Goal: Task Accomplishment & Management: Manage account settings

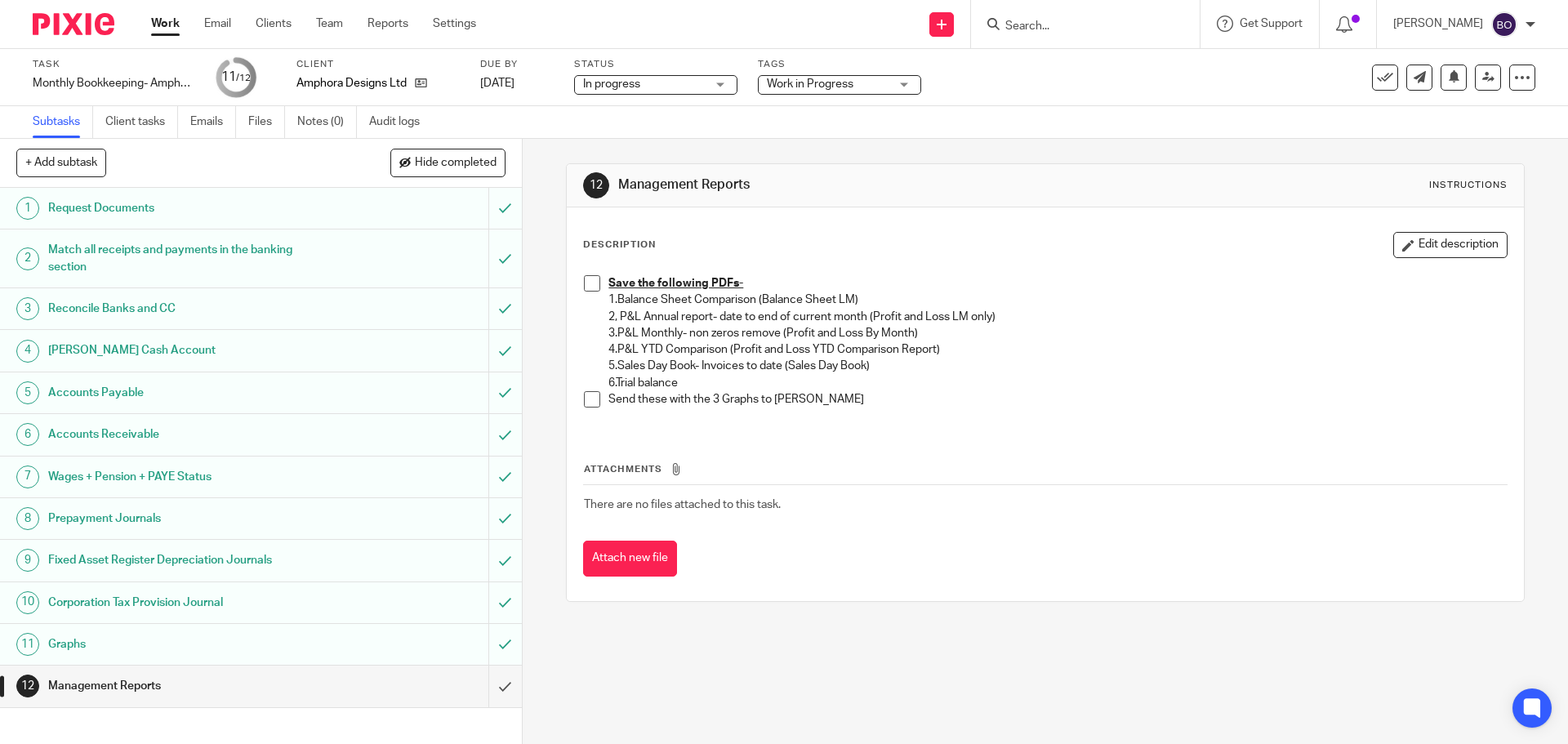
click at [584, 280] on span at bounding box center [592, 283] width 17 height 17
click at [589, 284] on span at bounding box center [592, 283] width 17 height 17
click at [421, 84] on icon at bounding box center [420, 83] width 13 height 13
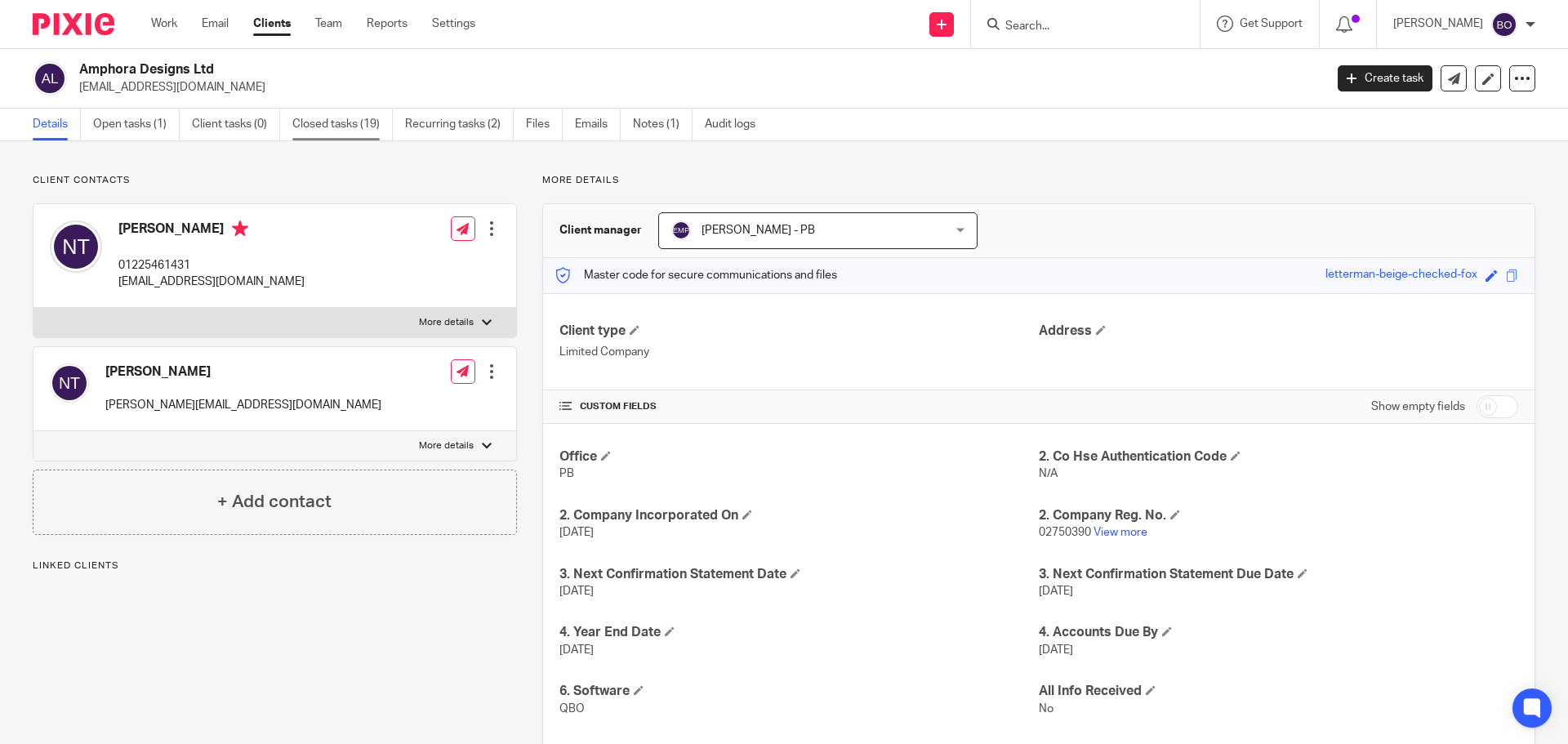
click at [318, 123] on link "Closed tasks (19)" at bounding box center [342, 124] width 100 height 32
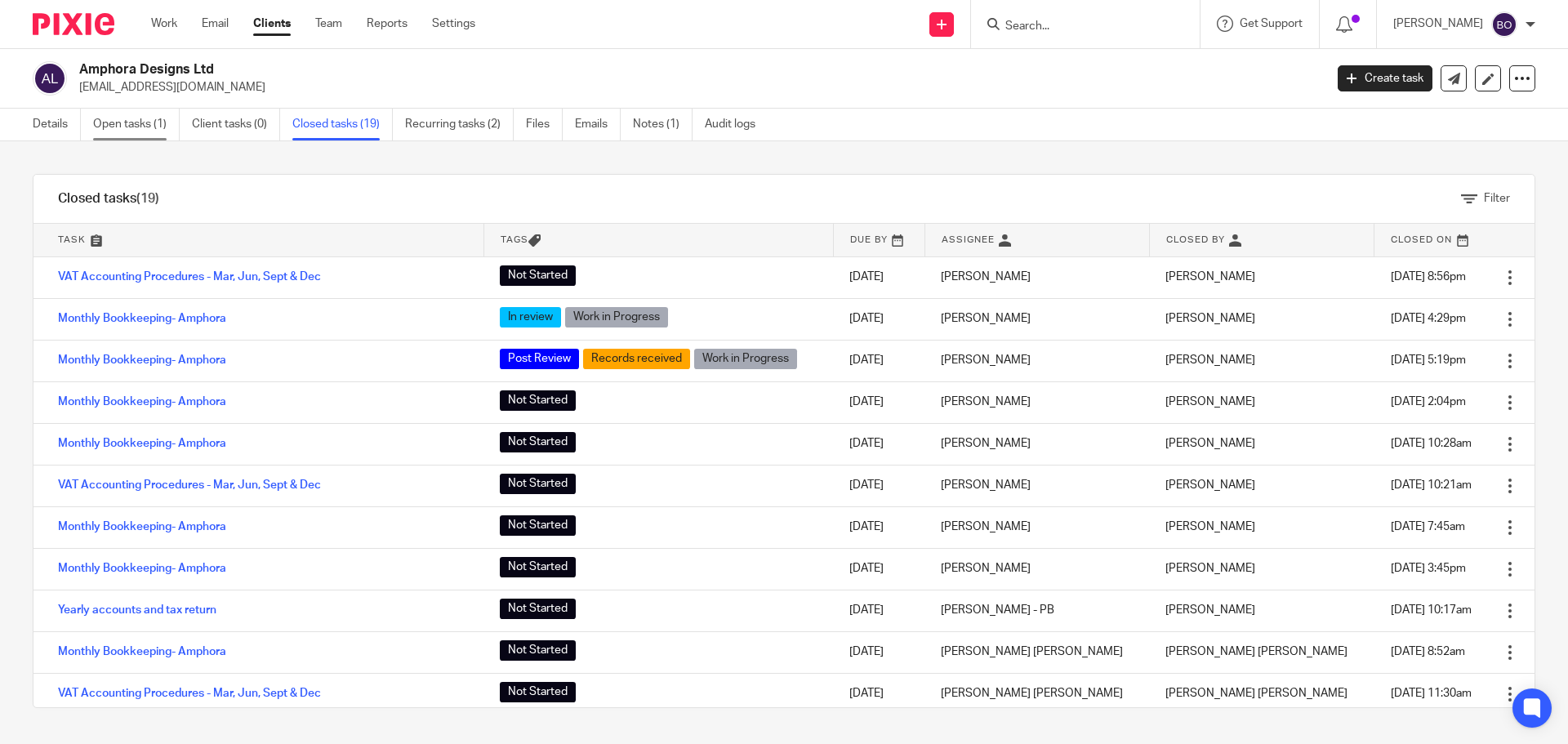
click at [125, 125] on link "Open tasks (1)" at bounding box center [136, 124] width 87 height 32
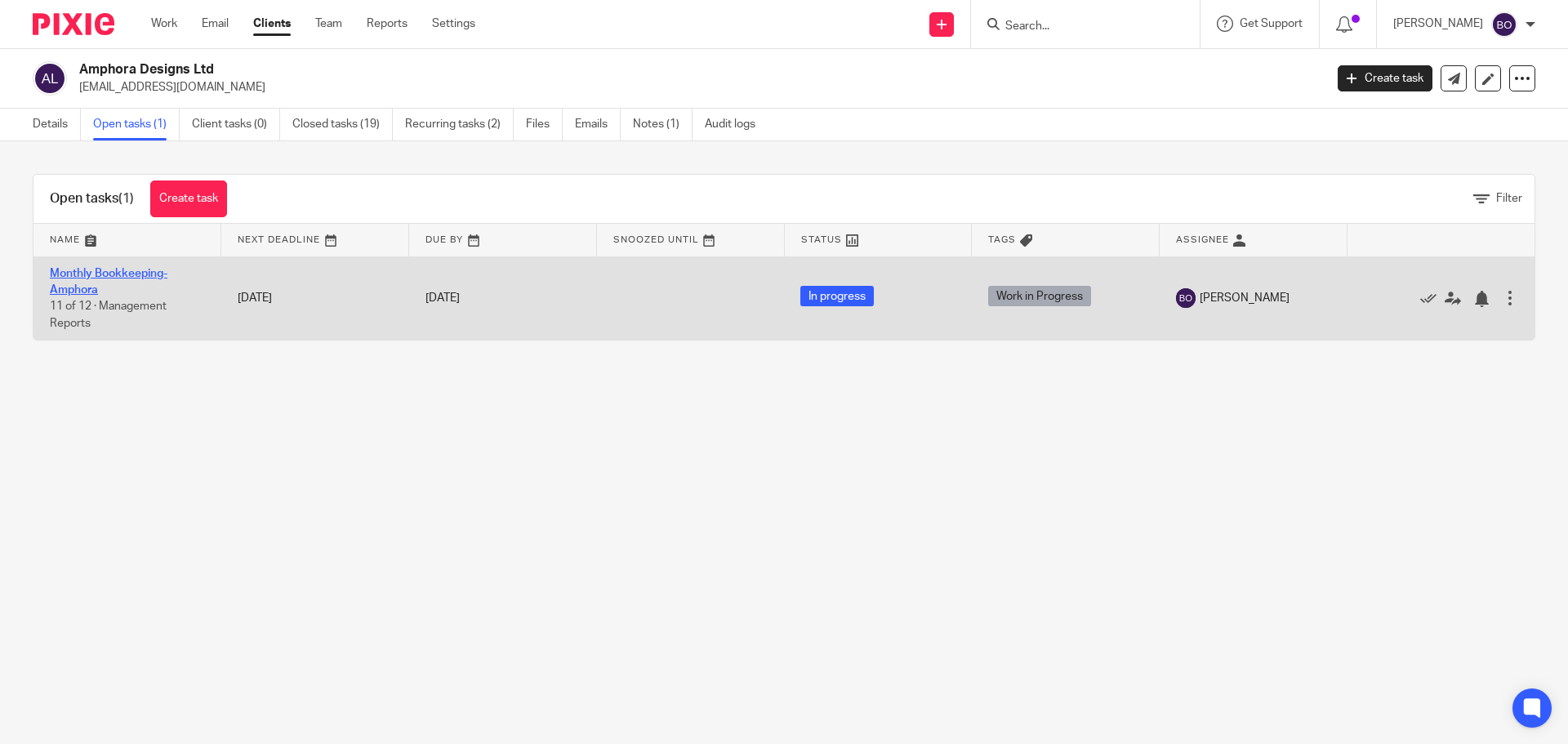
click at [143, 270] on link "Monthly Bookkeeping- Amphora" at bounding box center [108, 282] width 118 height 27
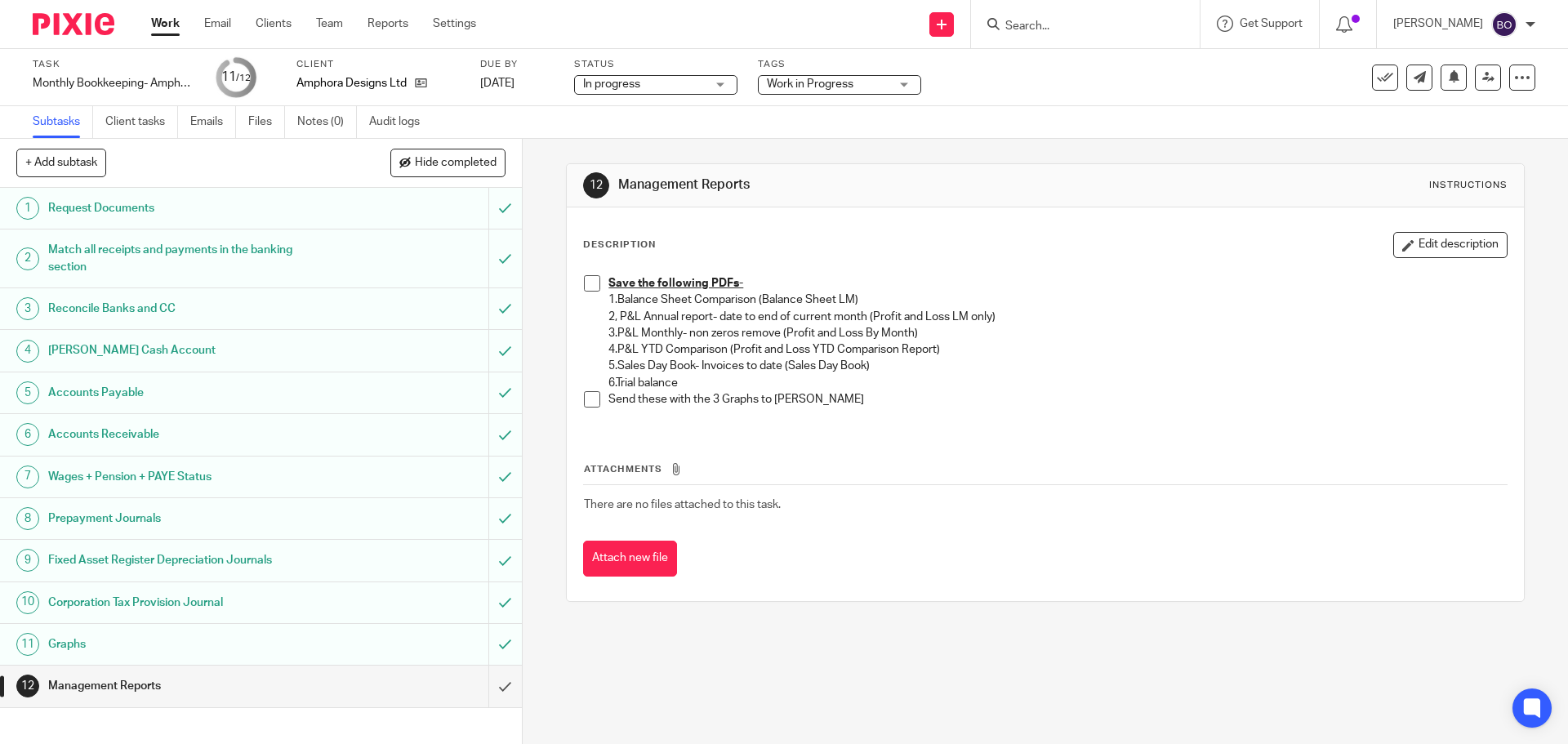
click at [594, 288] on span at bounding box center [592, 283] width 17 height 17
click at [590, 403] on span at bounding box center [592, 399] width 17 height 17
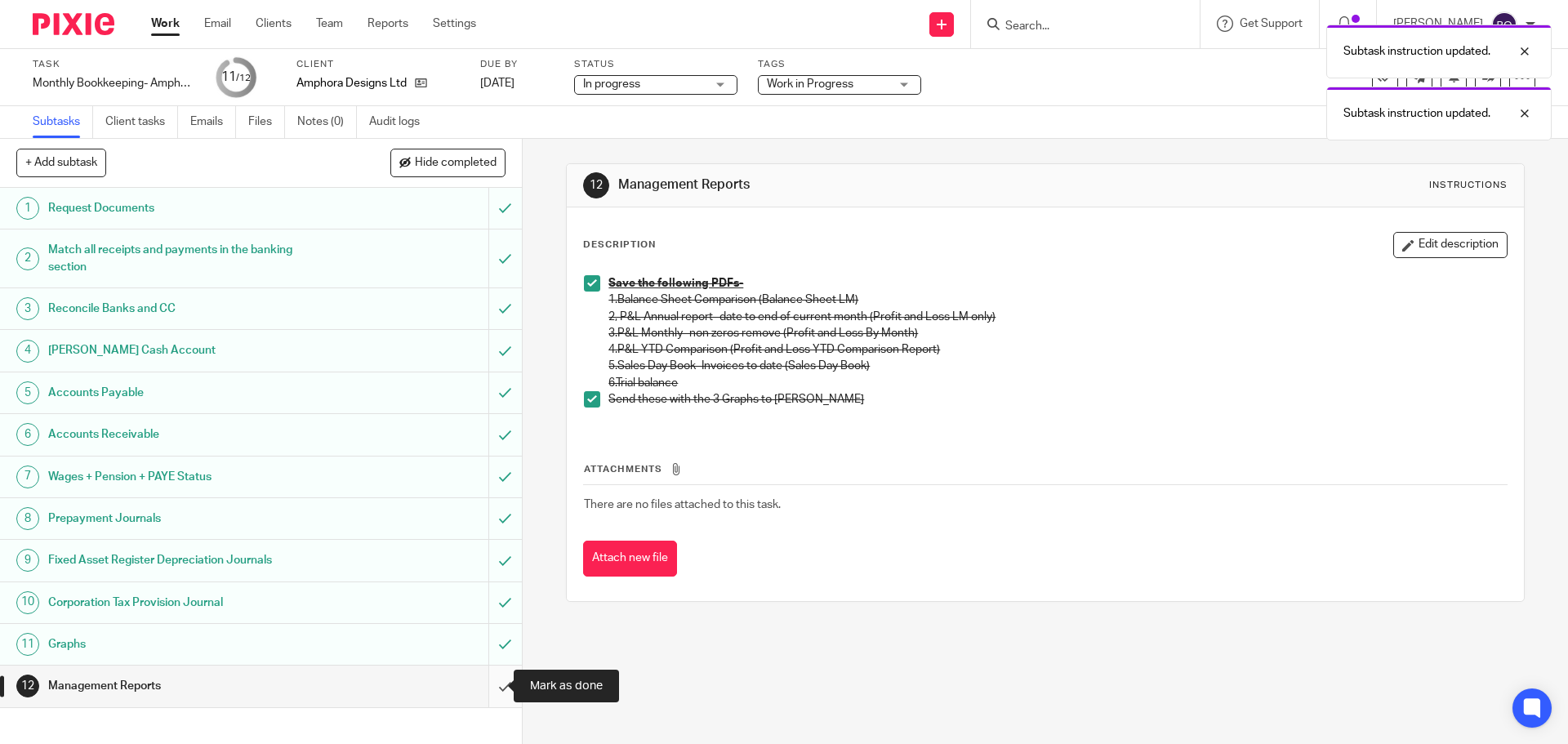
click at [487, 689] on input "submit" at bounding box center [260, 685] width 522 height 41
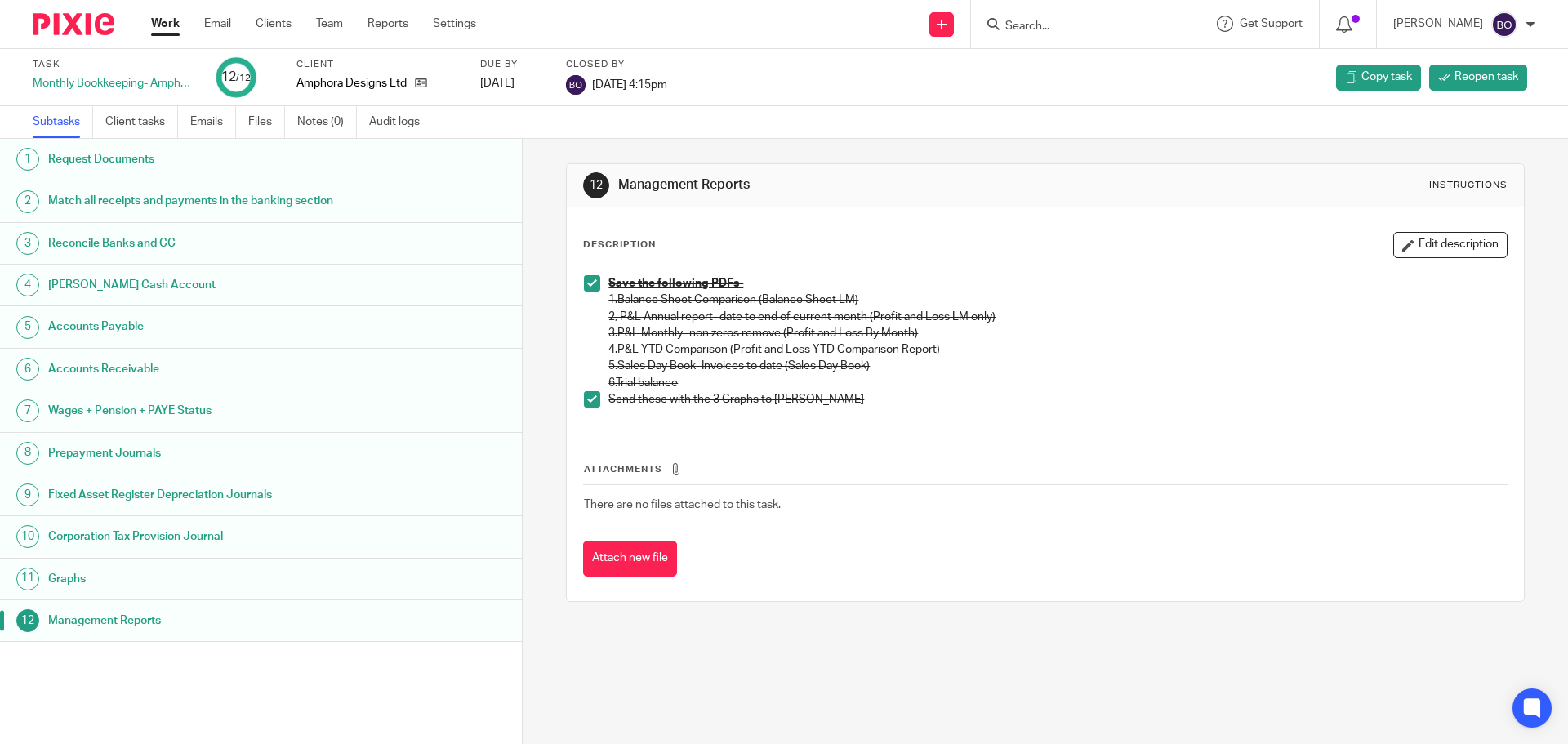
click at [172, 32] on link "Work" at bounding box center [165, 23] width 28 height 17
